Goal: Task Accomplishment & Management: Manage account settings

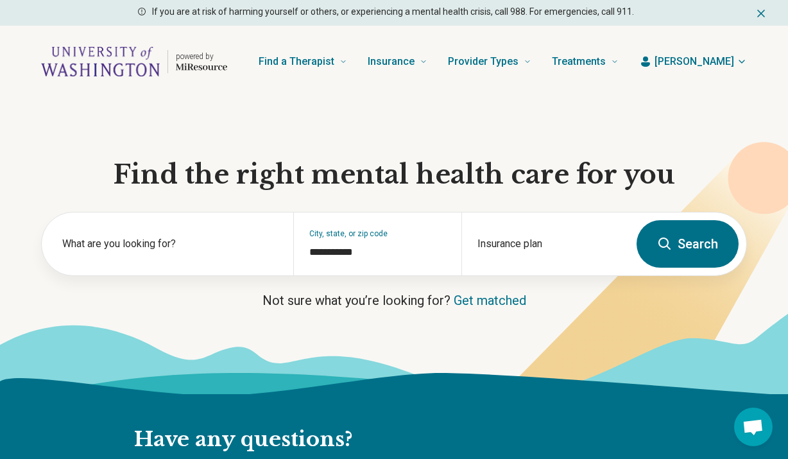
click at [733, 62] on span "[PERSON_NAME]" at bounding box center [695, 61] width 80 height 15
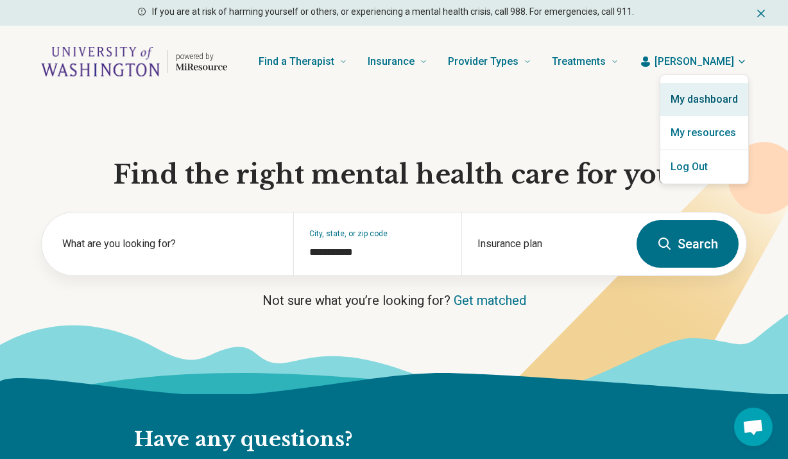
click at [697, 99] on link "My dashboard" at bounding box center [704, 99] width 88 height 33
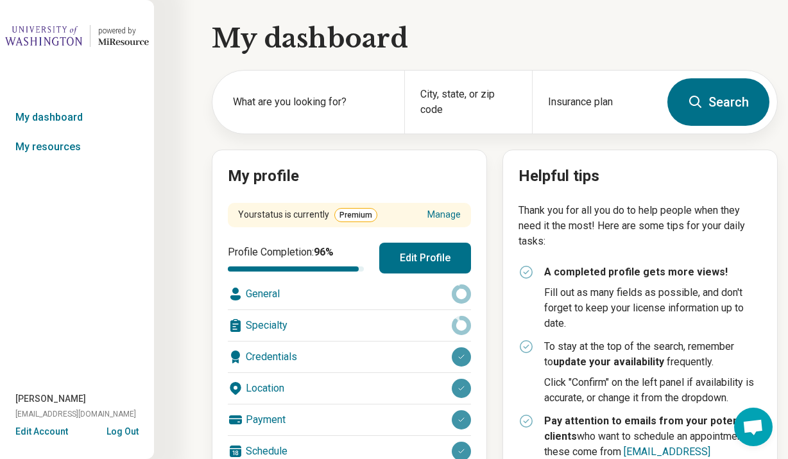
click at [434, 259] on button "Edit Profile" at bounding box center [425, 258] width 92 height 31
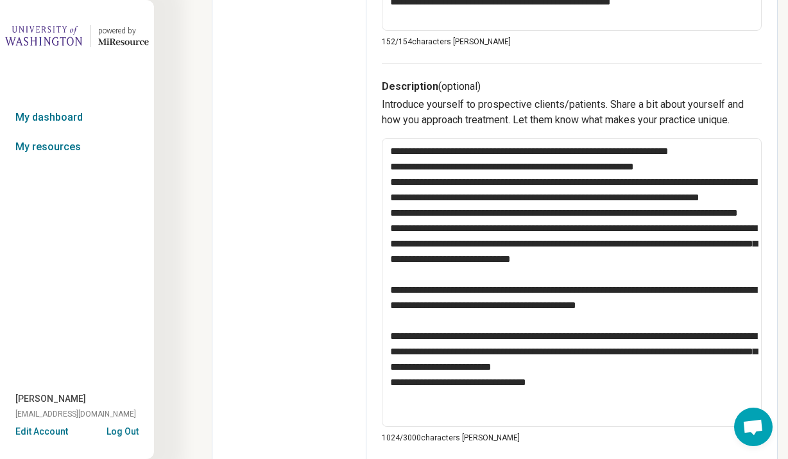
scroll to position [447, 0]
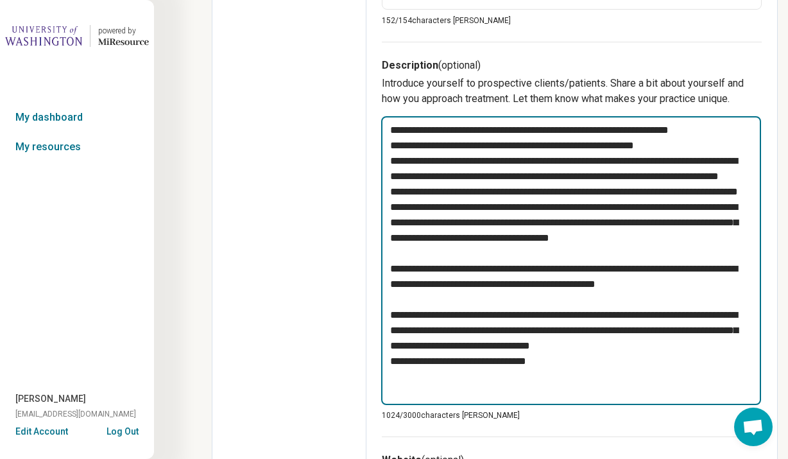
click at [497, 345] on textarea at bounding box center [571, 260] width 380 height 289
type textarea "*"
type textarea "**********"
type textarea "*"
type textarea "**********"
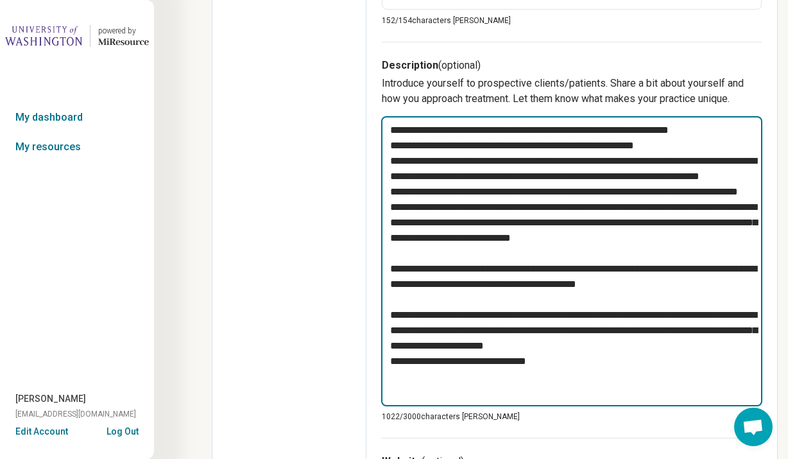
type textarea "*"
type textarea "**********"
type textarea "*"
click at [680, 302] on textarea at bounding box center [571, 261] width 381 height 290
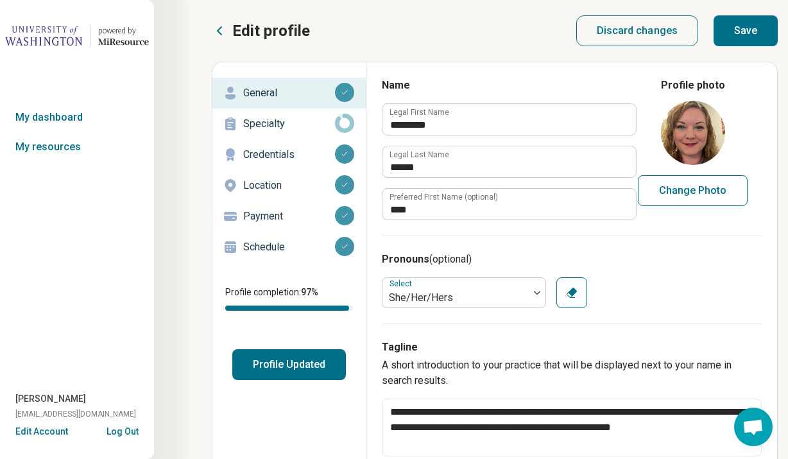
scroll to position [0, 0]
type textarea "**********"
click at [751, 34] on button "Save" at bounding box center [746, 30] width 64 height 31
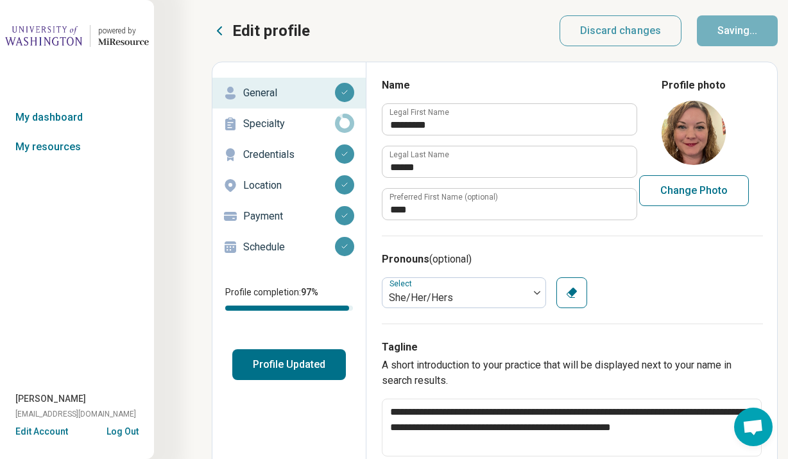
type textarea "*"
click at [311, 121] on p "Specialty" at bounding box center [289, 123] width 92 height 15
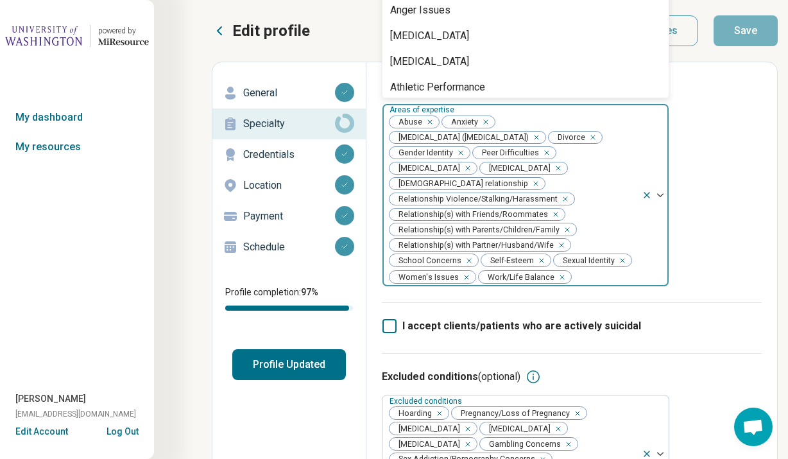
click at [658, 195] on img at bounding box center [660, 195] width 6 height 4
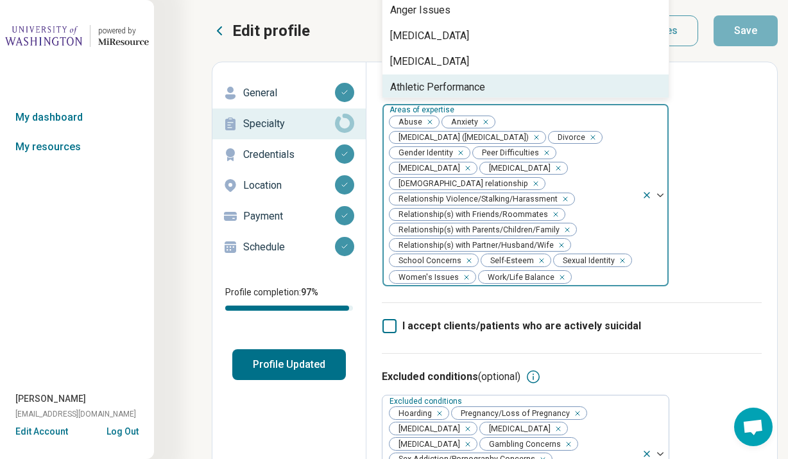
click at [756, 202] on div "Areas of expertise Athletic Performance, 8 of 82. 82 results available. Use Up …" at bounding box center [572, 190] width 380 height 225
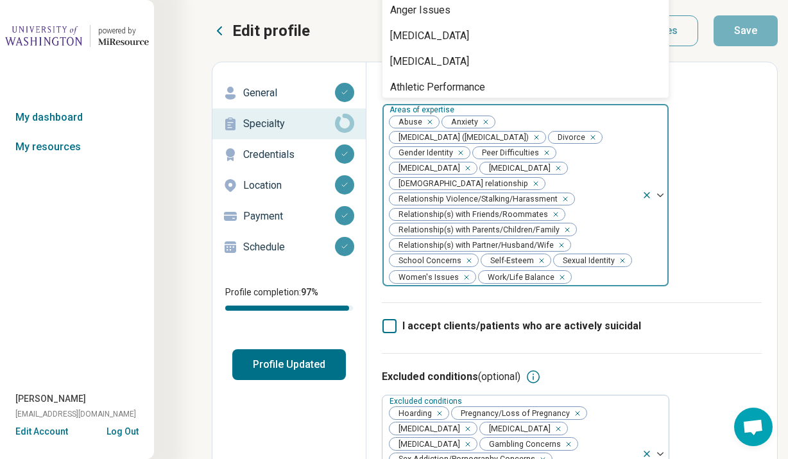
click at [664, 194] on div at bounding box center [660, 195] width 17 height 4
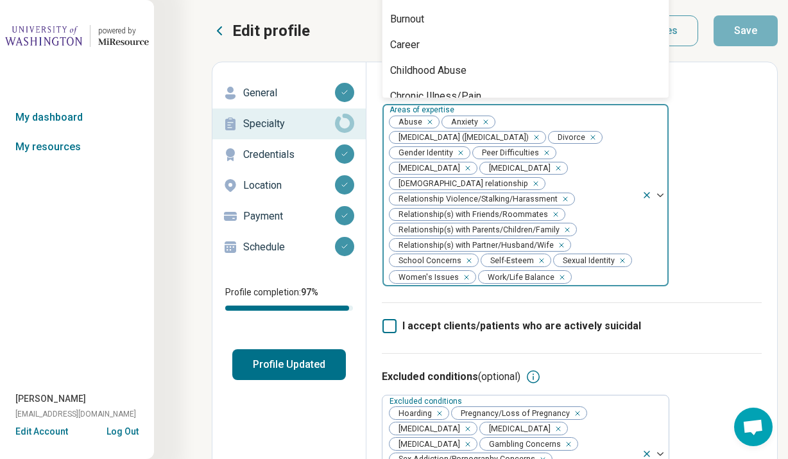
scroll to position [351, 0]
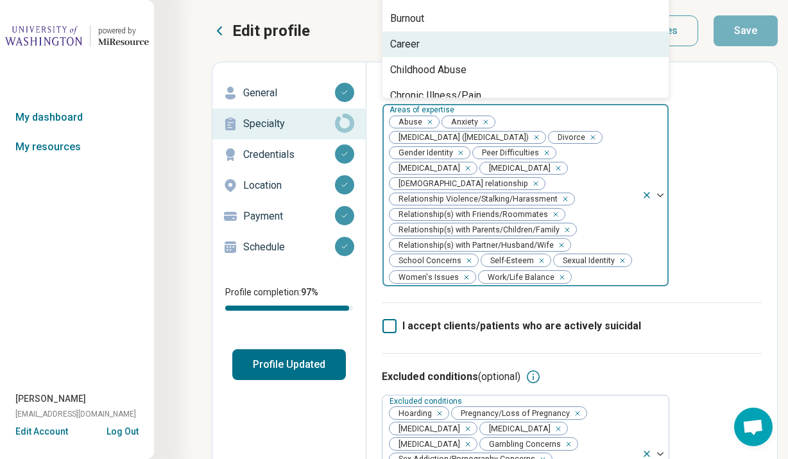
click at [515, 42] on div "Career" at bounding box center [525, 44] width 286 height 26
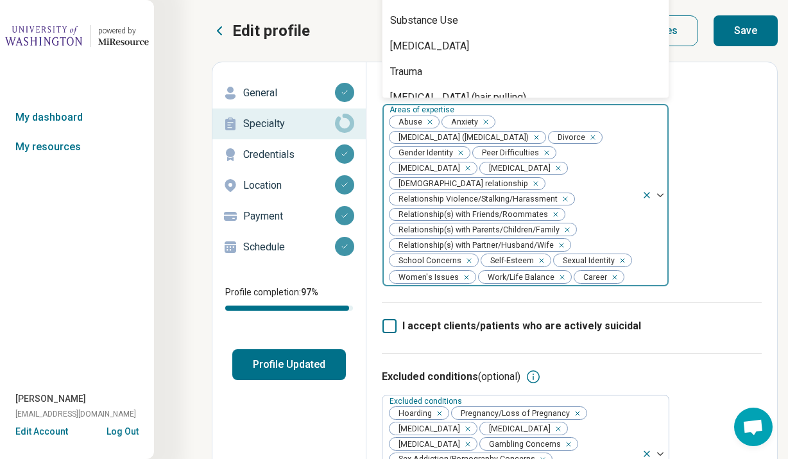
scroll to position [1879, 0]
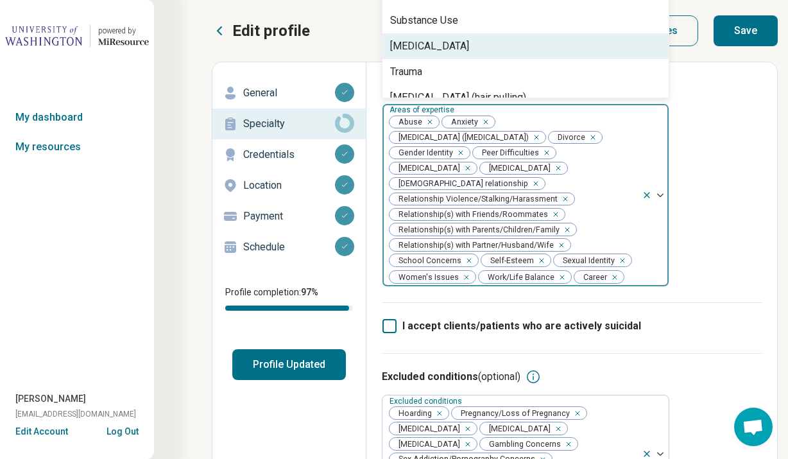
click at [724, 255] on div "Areas of expertise option Career, selected. [MEDICAL_DATA], 79 of 81. 81 result…" at bounding box center [572, 190] width 380 height 225
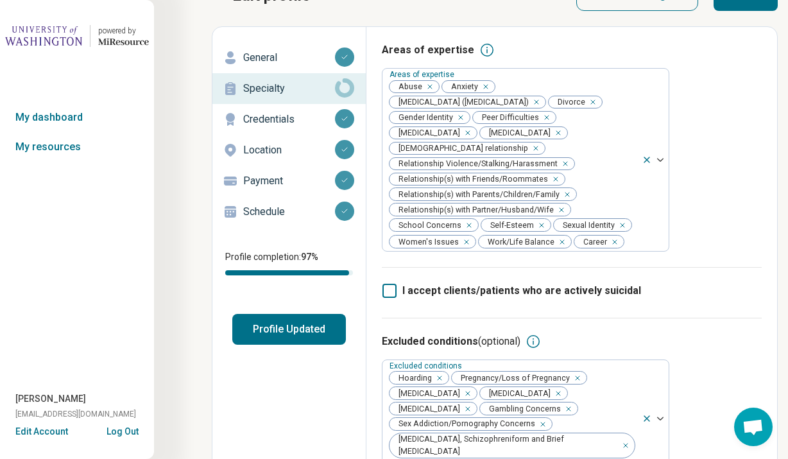
scroll to position [35, 0]
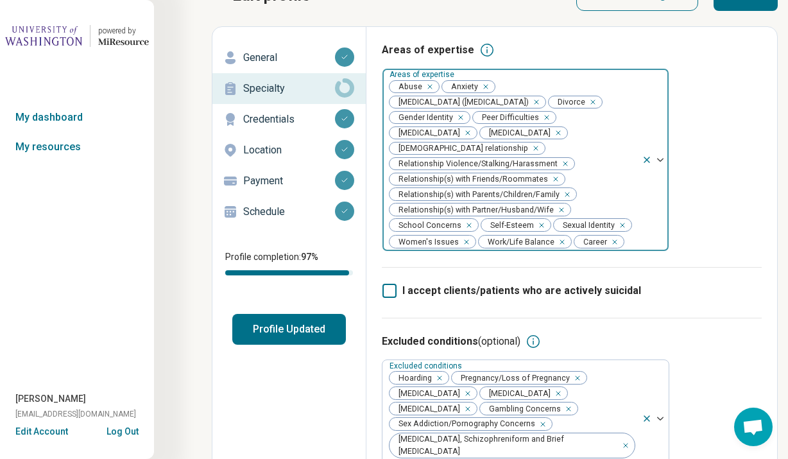
click at [430, 86] on icon "Remove [object Object]" at bounding box center [426, 86] width 9 height 9
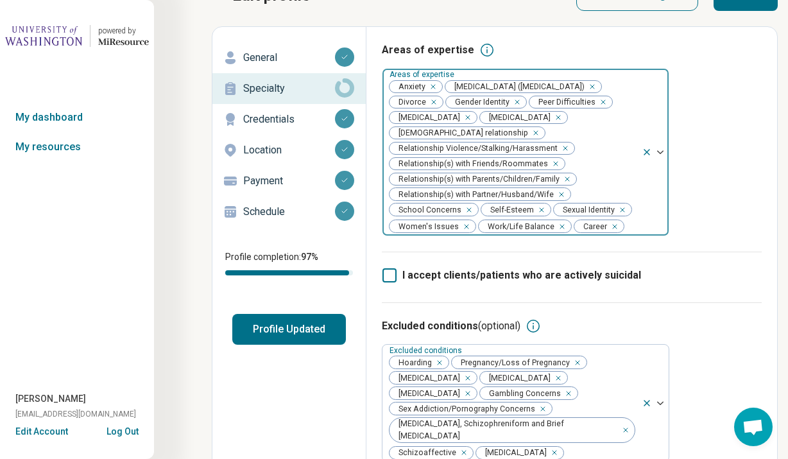
click at [565, 156] on div "Remove [object Object]" at bounding box center [562, 148] width 15 height 15
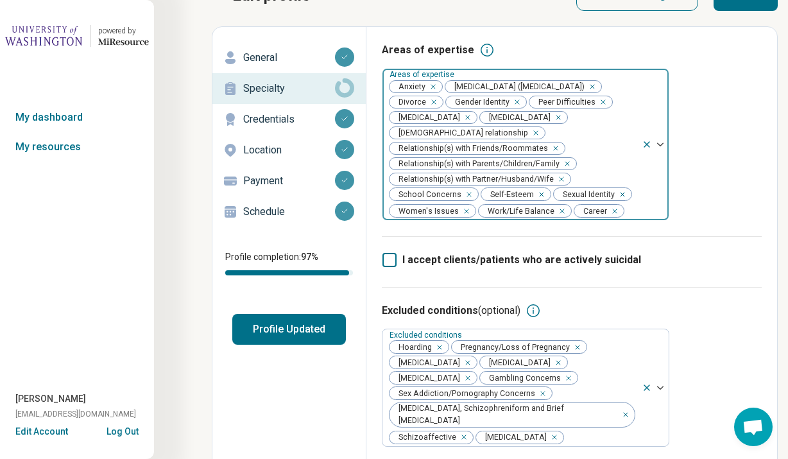
click at [554, 156] on div "Remove [object Object]" at bounding box center [552, 148] width 15 height 15
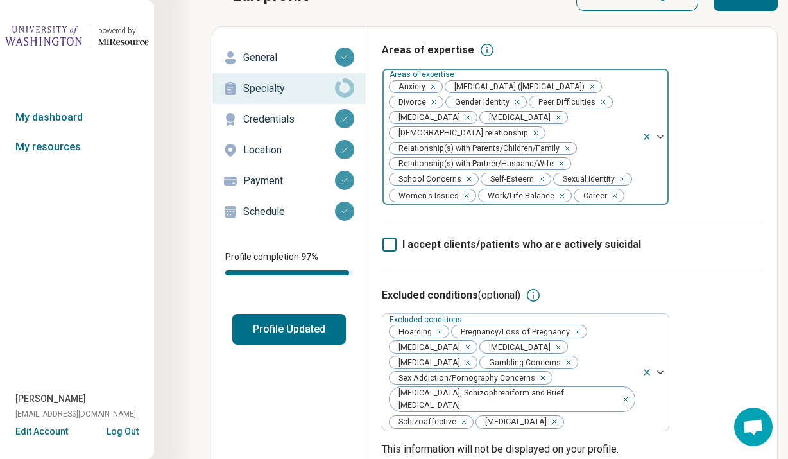
click at [562, 150] on icon "Remove [object Object]" at bounding box center [564, 148] width 4 height 4
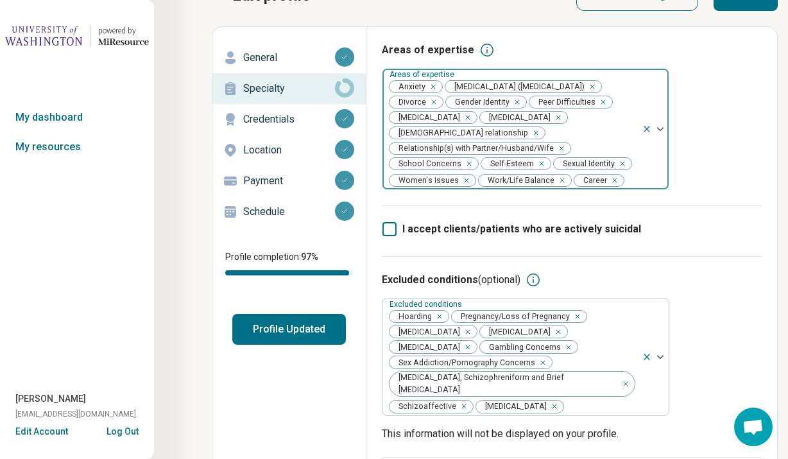
click at [560, 153] on icon "Remove [object Object]" at bounding box center [558, 148] width 9 height 9
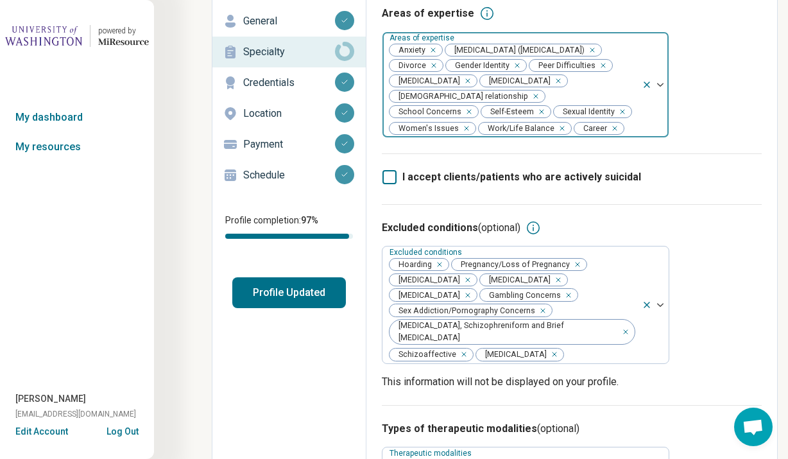
scroll to position [73, 0]
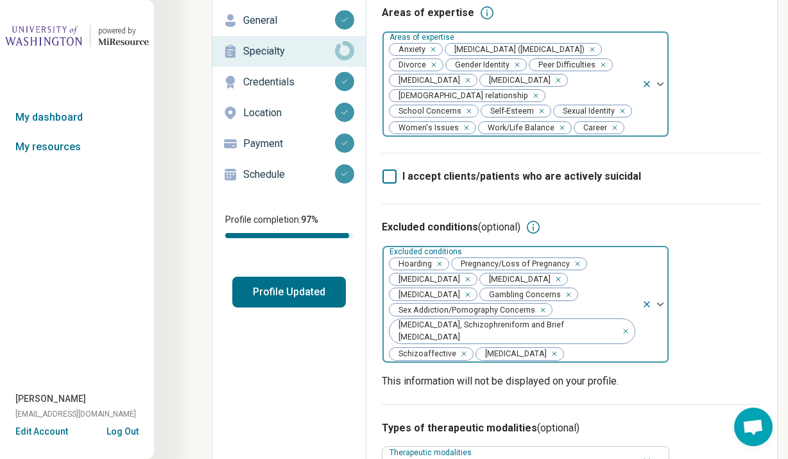
click at [660, 306] on img at bounding box center [660, 304] width 6 height 4
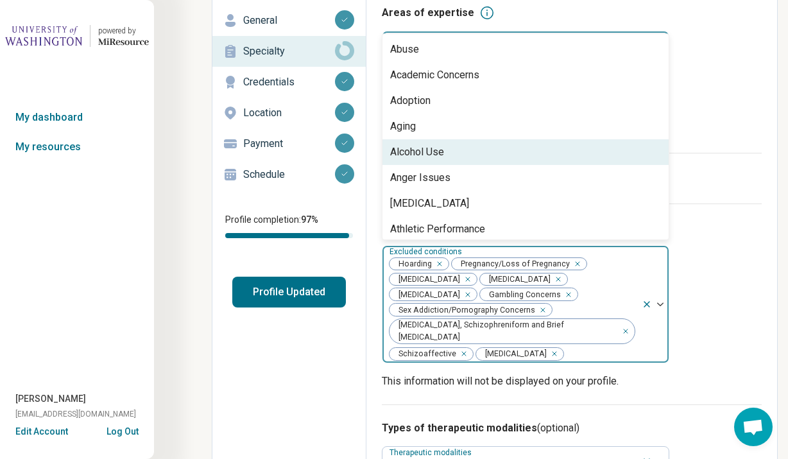
click at [704, 153] on div "Areas of expertise Areas of expertise Anxiety [MEDICAL_DATA] ([MEDICAL_DATA]) D…" at bounding box center [572, 79] width 380 height 148
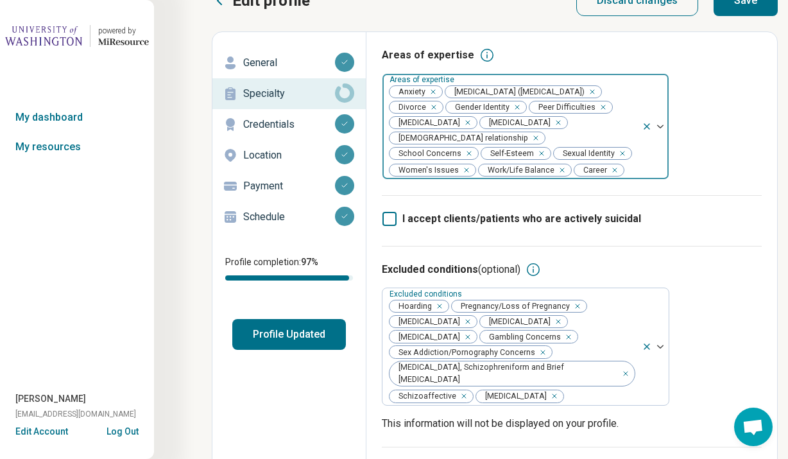
scroll to position [8, 0]
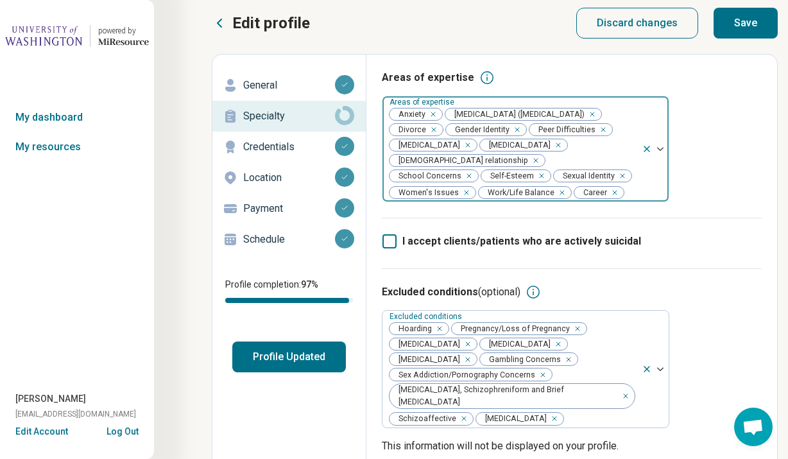
click at [662, 151] on img at bounding box center [660, 149] width 6 height 4
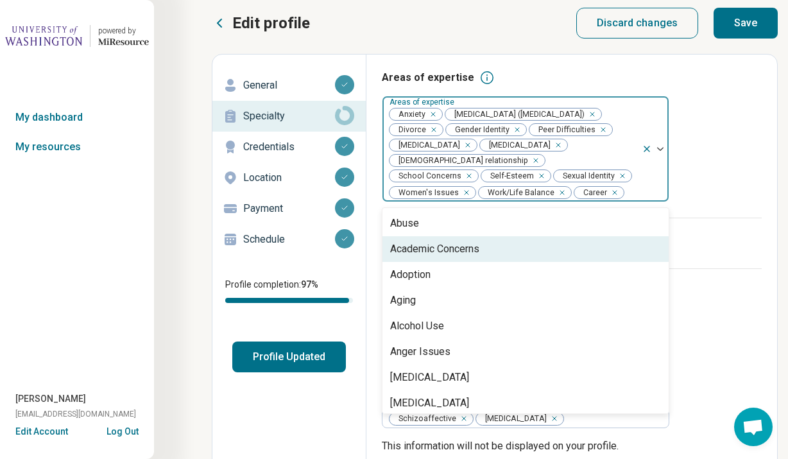
click at [529, 259] on div "Academic Concerns" at bounding box center [525, 249] width 286 height 26
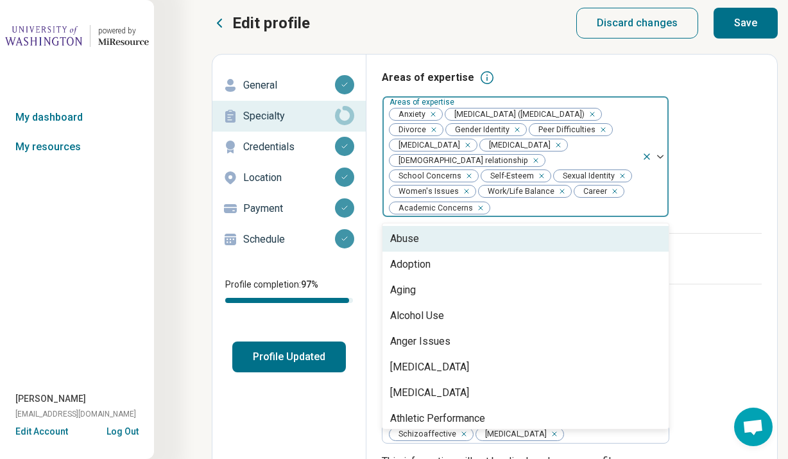
click at [662, 159] on img at bounding box center [660, 157] width 6 height 4
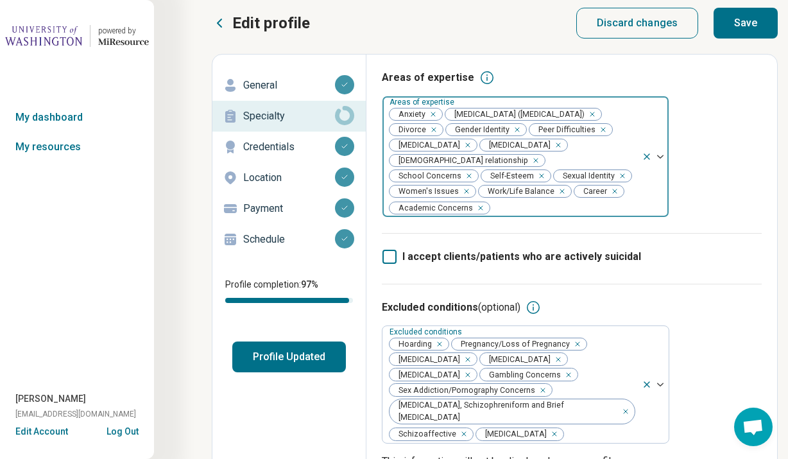
click at [658, 159] on img at bounding box center [660, 157] width 6 height 4
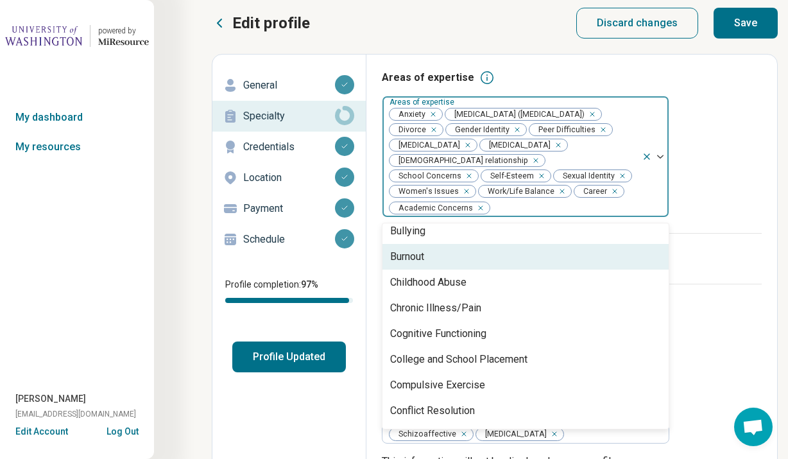
scroll to position [442, 0]
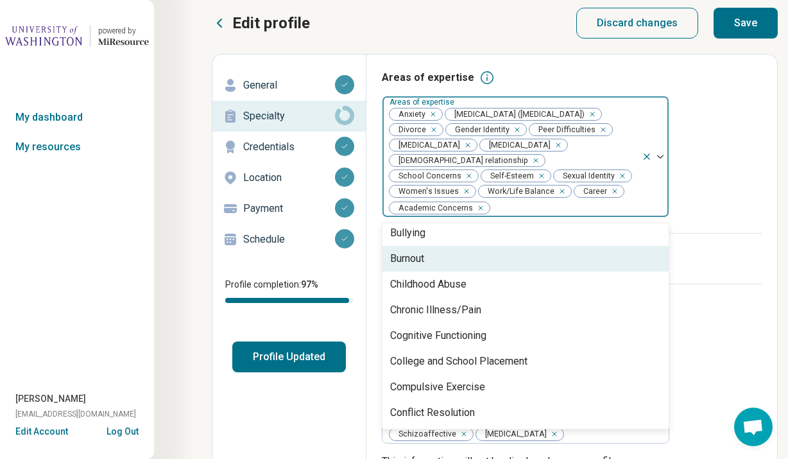
click at [583, 271] on div "Burnout" at bounding box center [525, 259] width 286 height 26
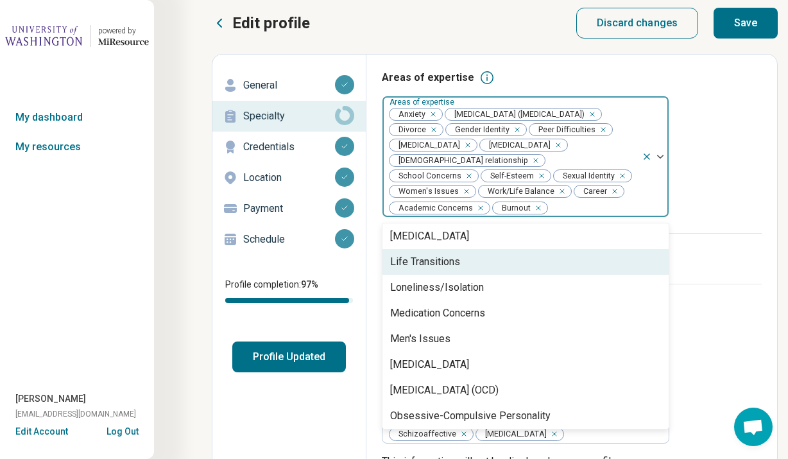
scroll to position [1128, 0]
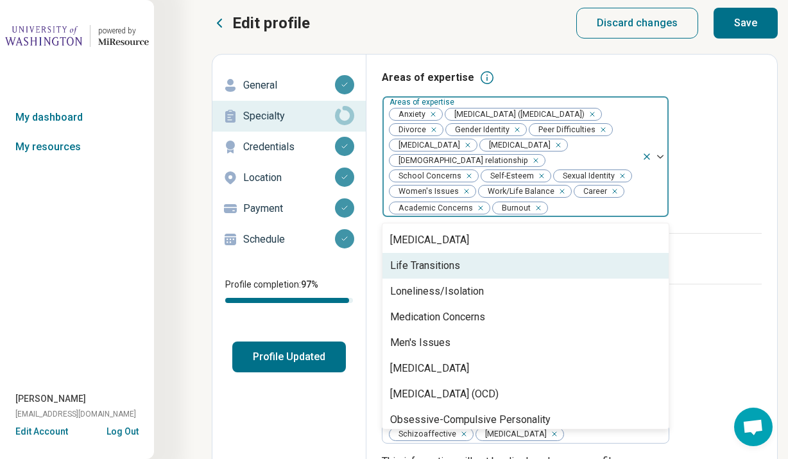
click at [529, 279] on div "Life Transitions" at bounding box center [525, 266] width 286 height 26
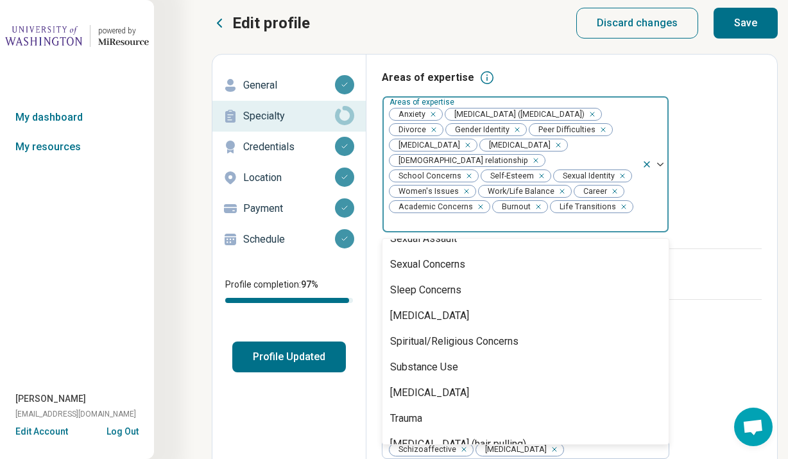
scroll to position [1930, 0]
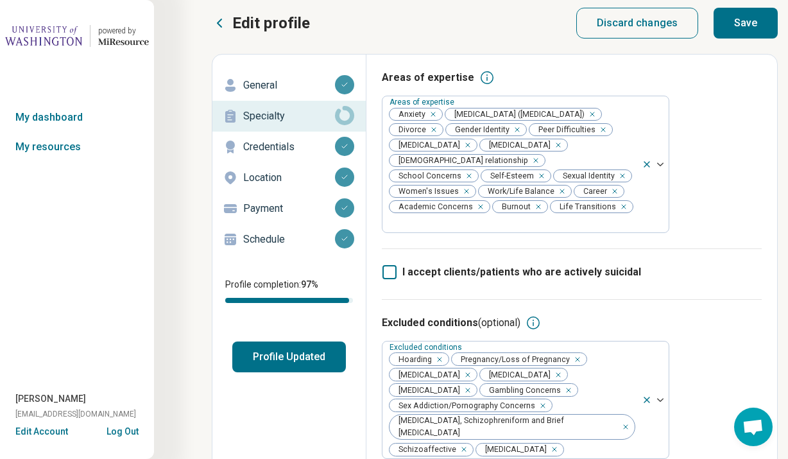
click at [697, 277] on div "I accept clients/patients who are actively suicidal" at bounding box center [572, 273] width 380 height 51
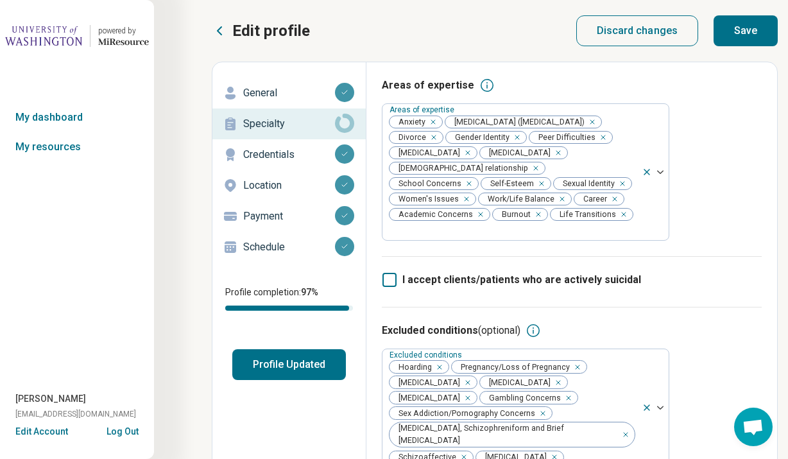
scroll to position [0, 0]
click at [743, 33] on button "Save" at bounding box center [746, 30] width 64 height 31
click at [289, 368] on button "Profile Updated" at bounding box center [289, 364] width 114 height 31
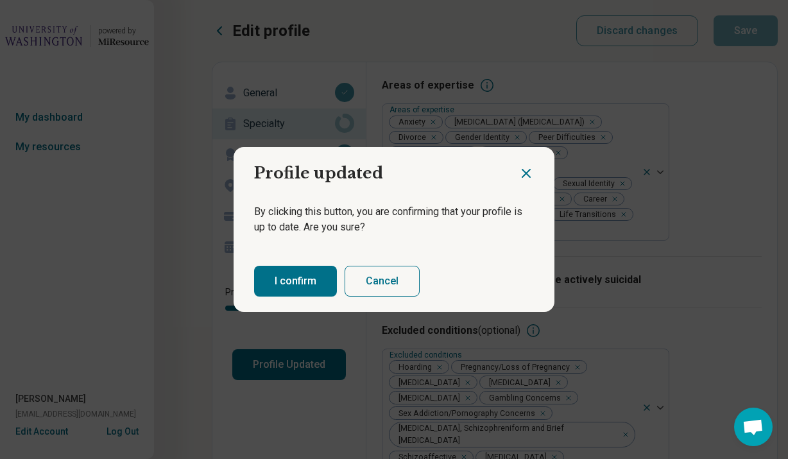
click at [306, 274] on button "I confirm" at bounding box center [295, 281] width 83 height 31
